Goal: Check status: Check status

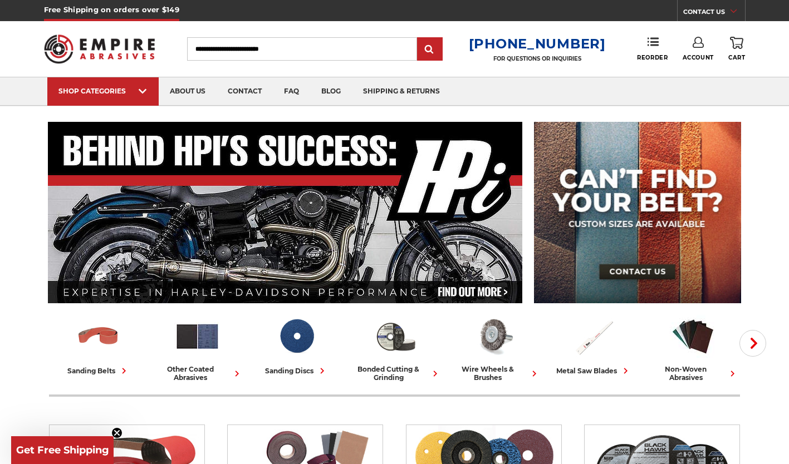
click at [697, 52] on link "Account" at bounding box center [698, 49] width 31 height 25
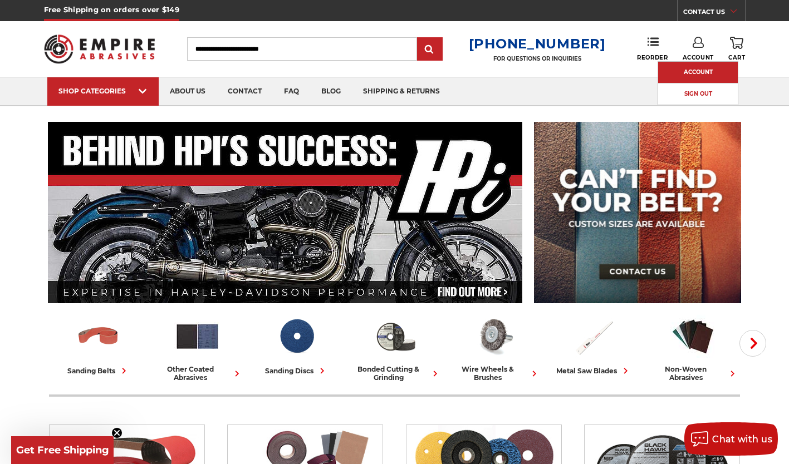
click at [693, 64] on link "Account" at bounding box center [698, 72] width 80 height 21
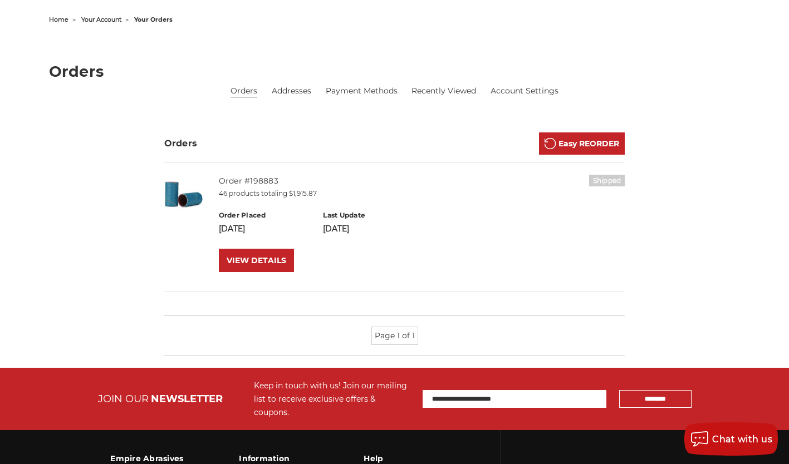
scroll to position [111, 0]
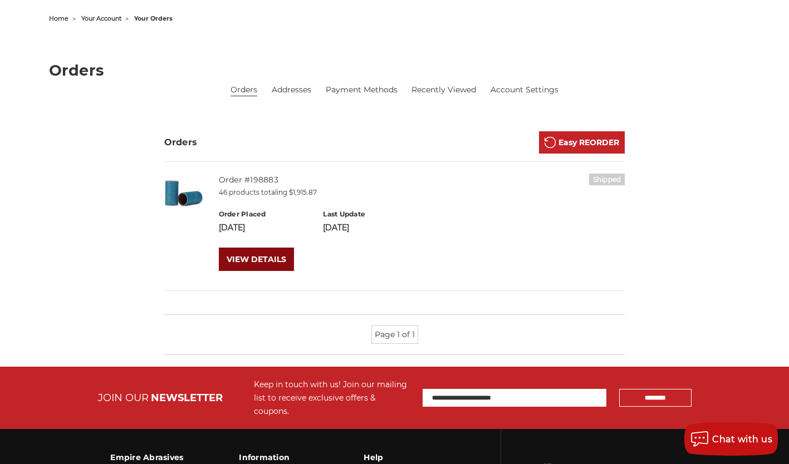
click at [257, 258] on link "VIEW DETAILS" at bounding box center [256, 259] width 75 height 23
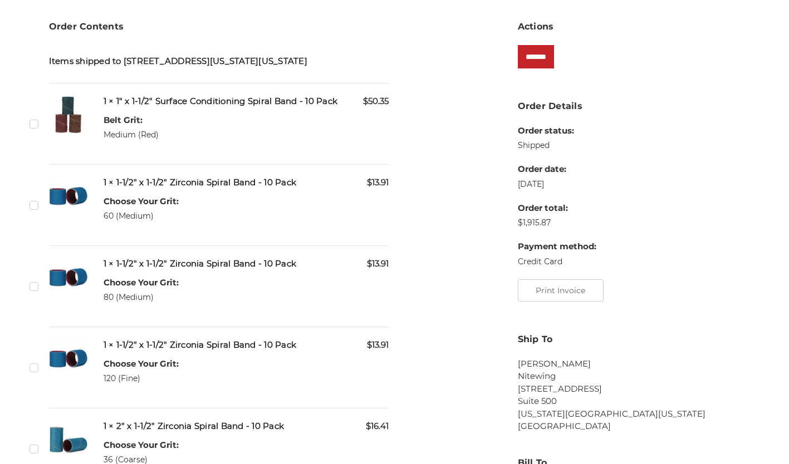
scroll to position [278, 0]
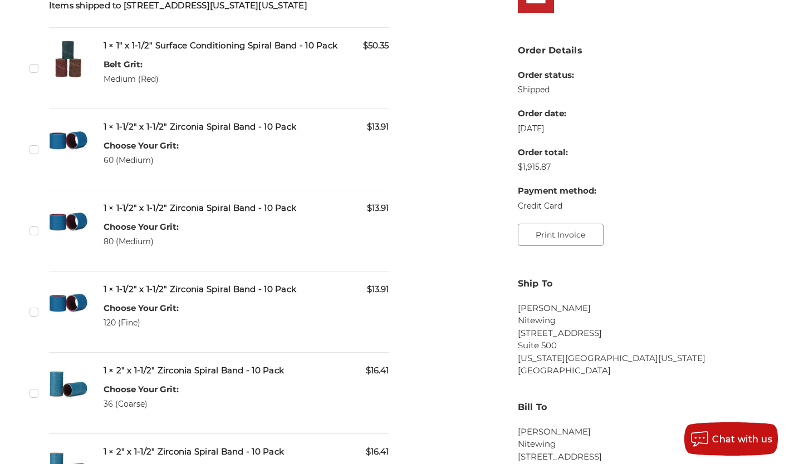
click at [564, 239] on button "Print Invoice" at bounding box center [561, 235] width 86 height 22
